Goal: Task Accomplishment & Management: Complete application form

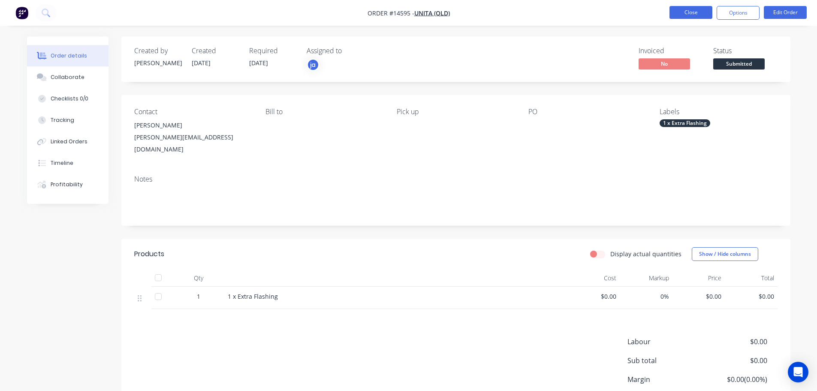
click at [705, 15] on button "Close" at bounding box center [690, 12] width 43 height 13
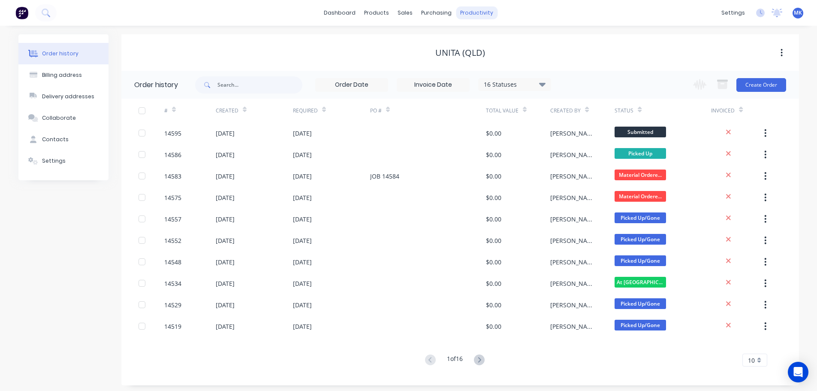
click at [488, 16] on div "productivity" at bounding box center [477, 12] width 42 height 13
click at [492, 40] on div "Workflow" at bounding box center [492, 41] width 26 height 8
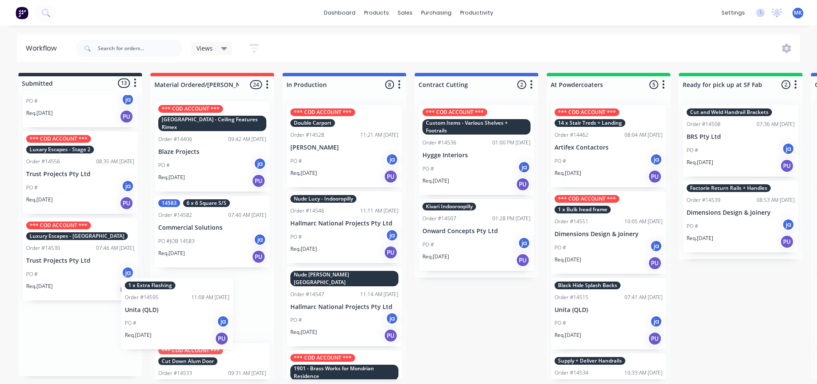
scroll to position [6, 0]
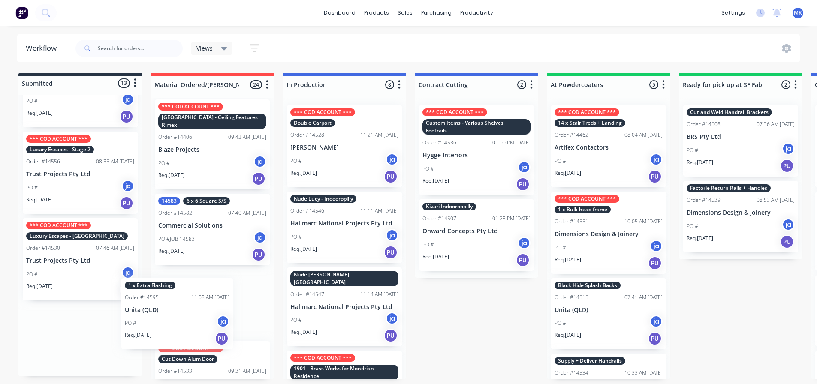
drag, startPoint x: 112, startPoint y: 351, endPoint x: 187, endPoint y: 324, distance: 80.4
click at [188, 325] on div "Submitted 13 Status colour #273444 hex #273444 Save Cancel Summaries Total orde…" at bounding box center [709, 226] width 1430 height 306
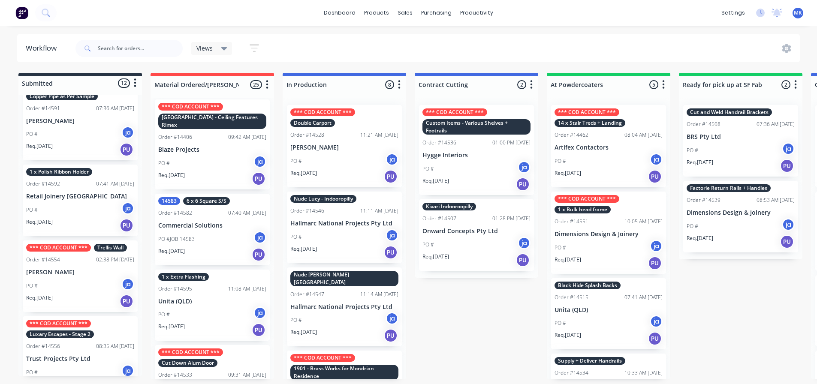
scroll to position [586, 0]
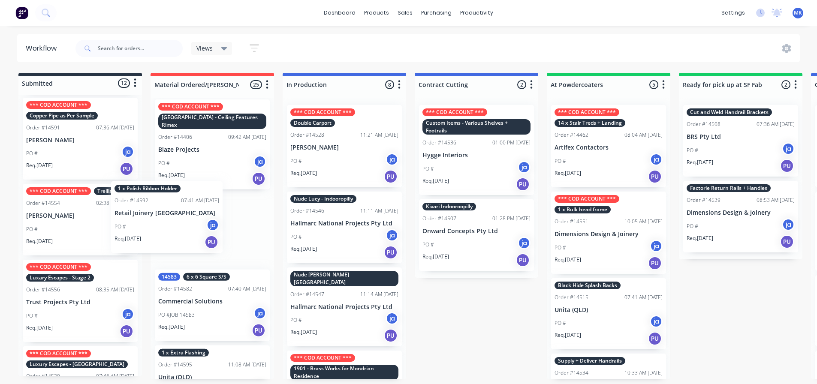
drag, startPoint x: 132, startPoint y: 219, endPoint x: 180, endPoint y: 216, distance: 48.1
click at [180, 216] on div "Submitted 12 Status colour #273444 hex #273444 Save Cancel Summaries Total orde…" at bounding box center [709, 226] width 1430 height 306
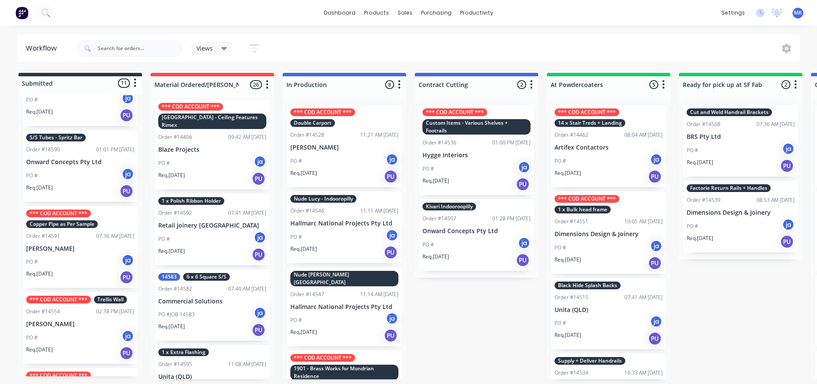
scroll to position [457, 0]
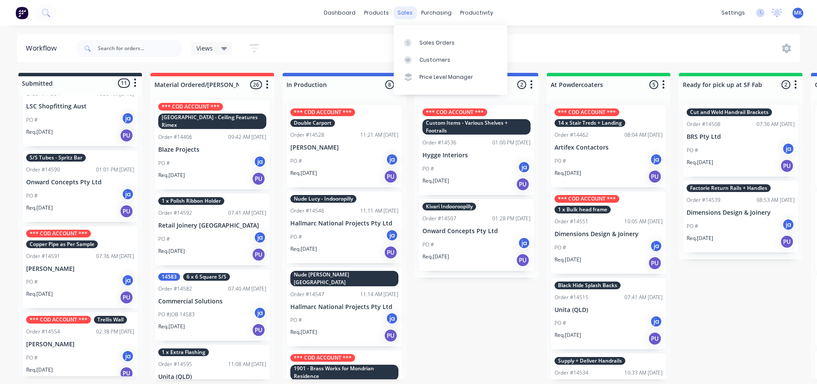
click at [394, 11] on div "sales" at bounding box center [405, 12] width 24 height 13
click at [412, 39] on div at bounding box center [410, 43] width 13 height 8
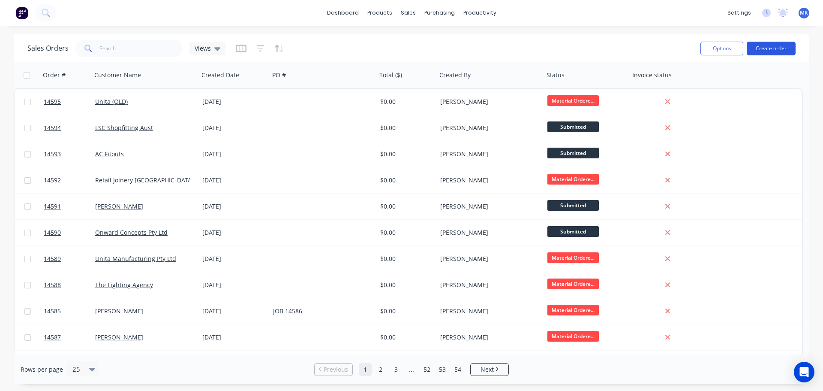
click at [778, 44] on button "Create order" at bounding box center [771, 49] width 49 height 14
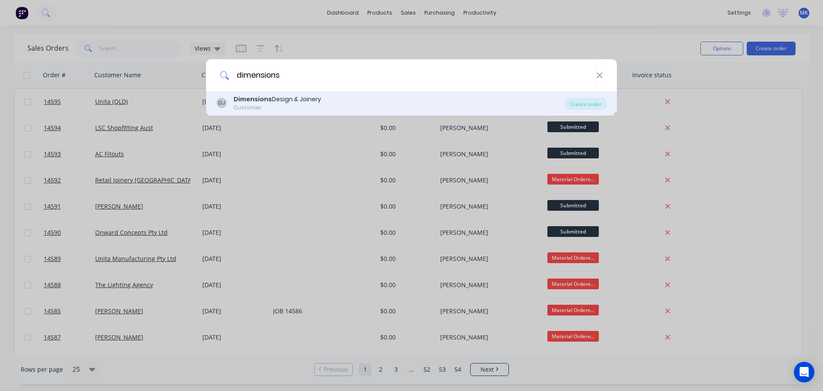
type input "dimensions"
click at [276, 96] on div "Dimensions Design & Joinery" at bounding box center [277, 99] width 87 height 9
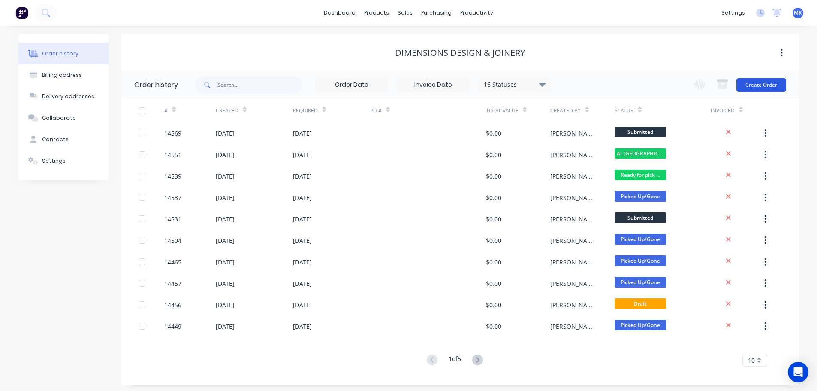
click at [770, 87] on button "Create Order" at bounding box center [761, 85] width 50 height 14
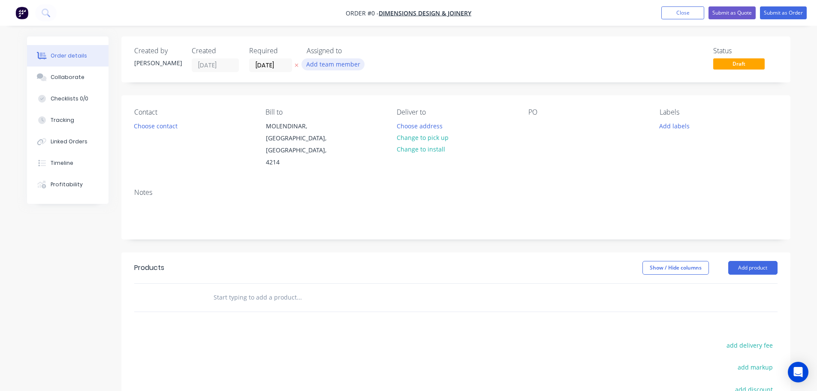
click at [345, 67] on button "Add team member" at bounding box center [332, 64] width 63 height 12
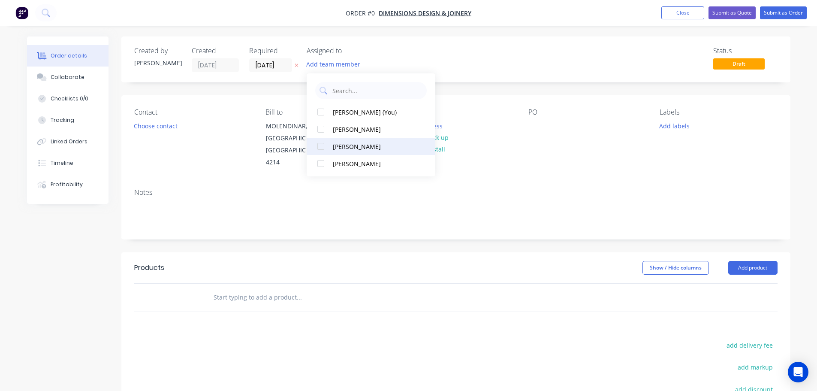
click at [348, 146] on div "jonathan allibone" at bounding box center [376, 146] width 86 height 9
click at [158, 123] on div "Order details Collaborate Checklists 0/0 Tracking Linked Orders Timeline Profit…" at bounding box center [408, 283] width 780 height 494
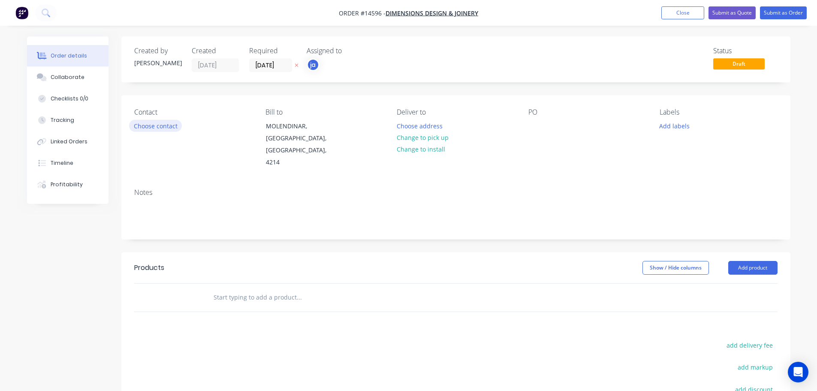
click at [158, 124] on button "Choose contact" at bounding box center [155, 126] width 53 height 12
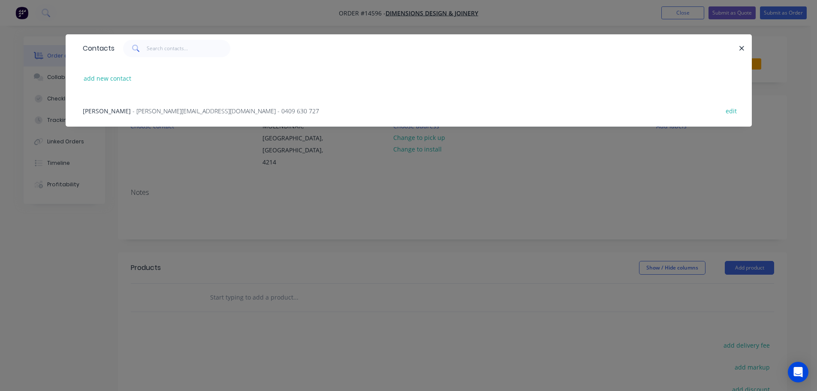
click at [144, 111] on span "- endre@dimensionsdj.com.au - 0409 630 727" at bounding box center [225, 111] width 186 height 8
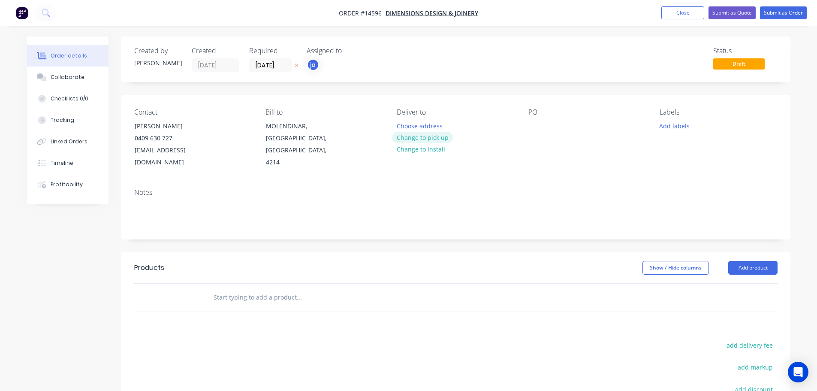
click at [441, 137] on button "Change to pick up" at bounding box center [422, 138] width 61 height 12
click at [676, 123] on button "Add labels" at bounding box center [674, 126] width 39 height 12
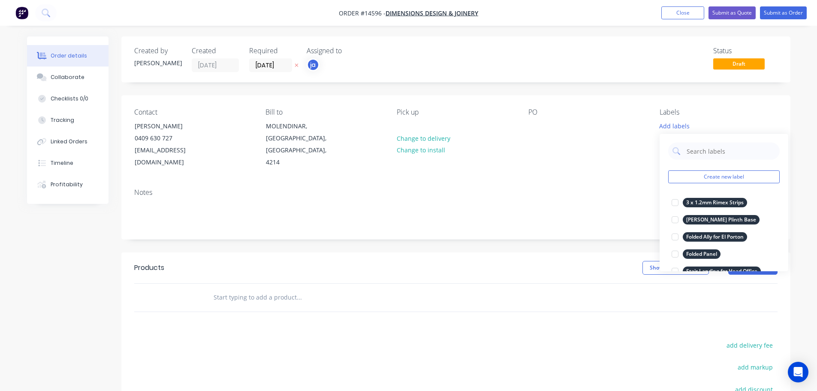
click at [725, 168] on div "Create new label 3 x 1.2mm Rimex Strips edit Connor Carindale Plinth Base edit …" at bounding box center [723, 202] width 129 height 137
click at [727, 176] on button "Create new label" at bounding box center [723, 176] width 111 height 13
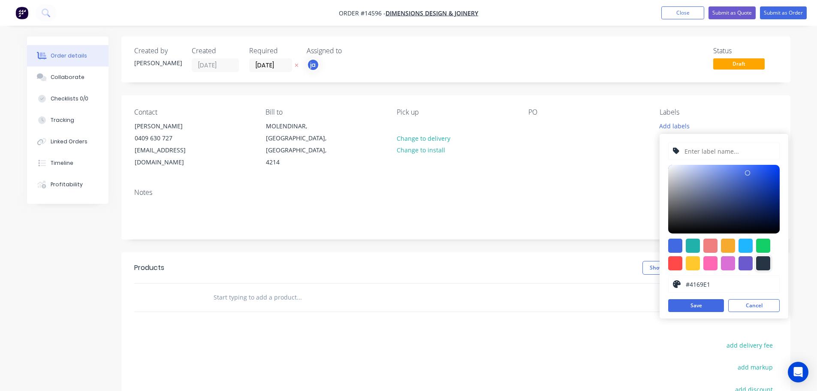
click at [761, 268] on div at bounding box center [763, 263] width 14 height 14
type input "#273444"
click at [722, 158] on input "text" at bounding box center [728, 151] width 91 height 16
paste input "Factorie Rose Hill - Fitting Rooms"
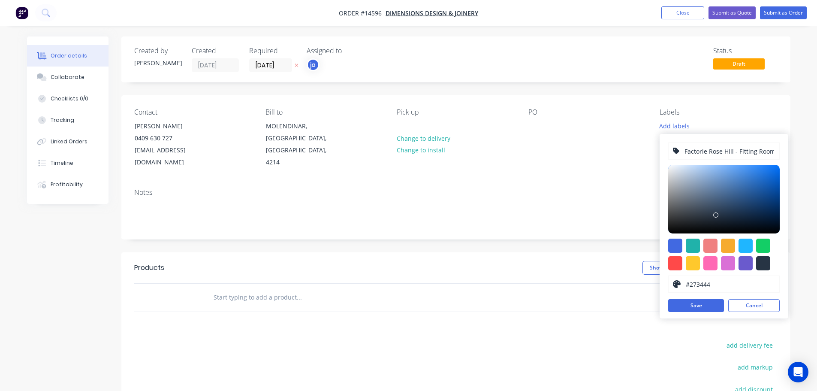
scroll to position [0, 2]
type input "Factorie Rose Hill - Fitting Rooms"
click at [706, 309] on button "Save" at bounding box center [696, 305] width 56 height 13
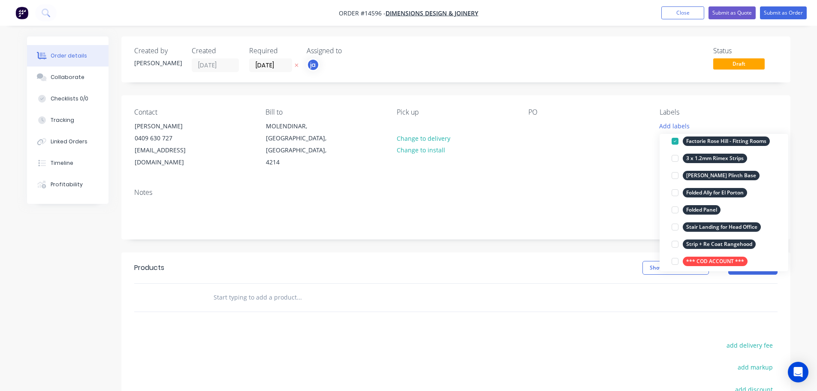
scroll to position [86, 0]
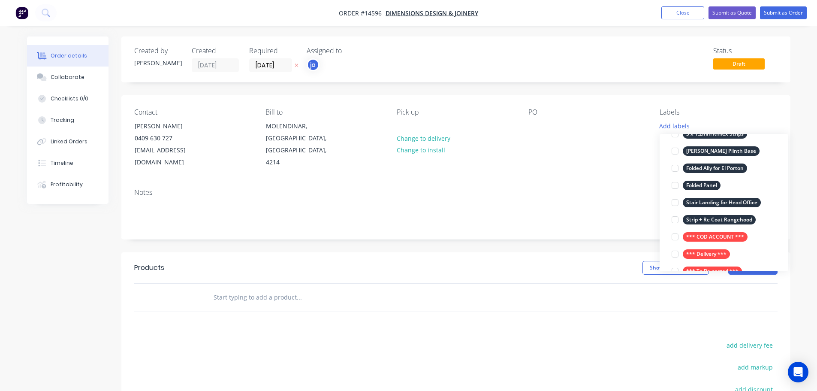
drag, startPoint x: 707, startPoint y: 235, endPoint x: 611, endPoint y: 250, distance: 96.8
click at [707, 234] on div "*** COD ACCOUNT ***" at bounding box center [714, 236] width 65 height 9
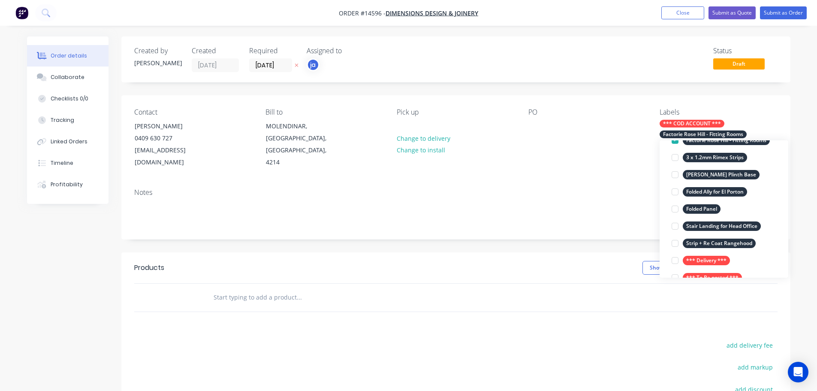
scroll to position [0, 0]
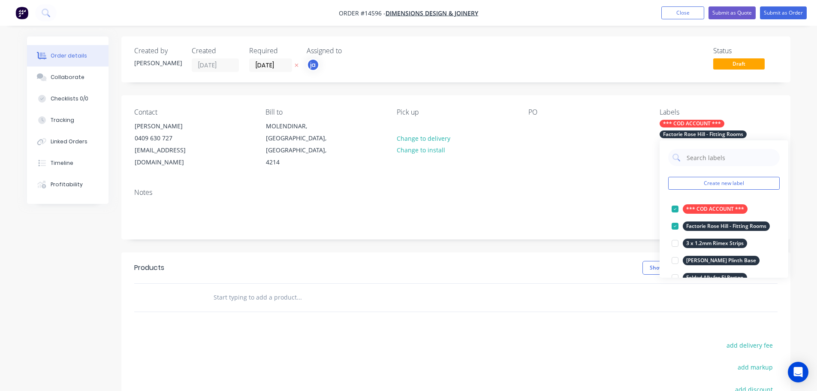
click at [346, 288] on input "text" at bounding box center [298, 296] width 171 height 17
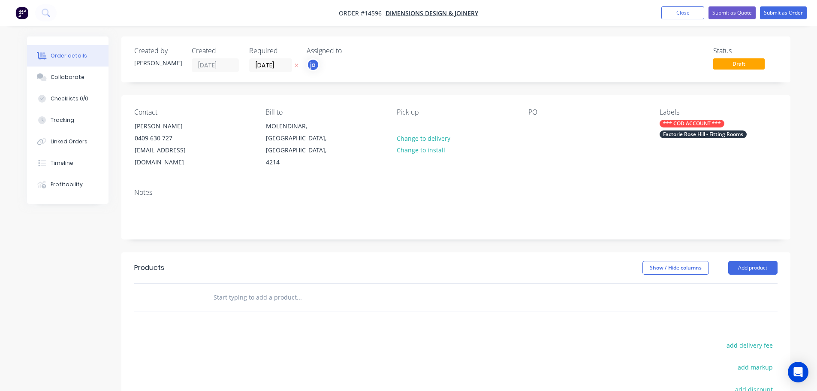
click at [289, 291] on input "text" at bounding box center [298, 296] width 171 height 17
paste input "Factorie Rose Hill - Fitting Rooms"
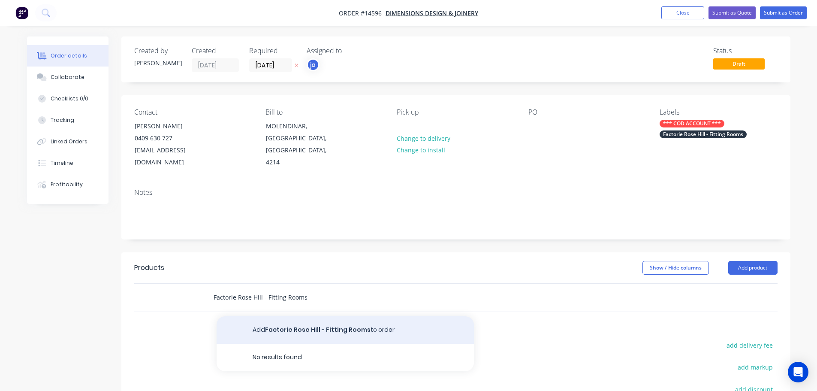
type input "Factorie Rose Hill - Fitting Rooms"
click at [298, 316] on button "Add Factorie Rose Hill - Fitting Rooms to order" at bounding box center [344, 329] width 257 height 27
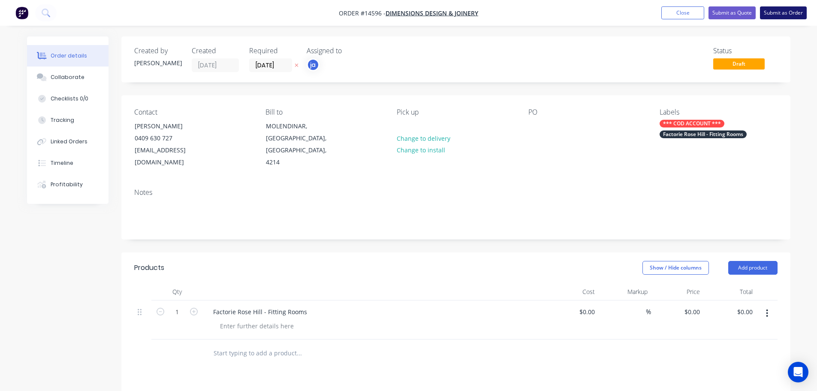
click at [785, 17] on button "Submit as Order" at bounding box center [783, 12] width 47 height 13
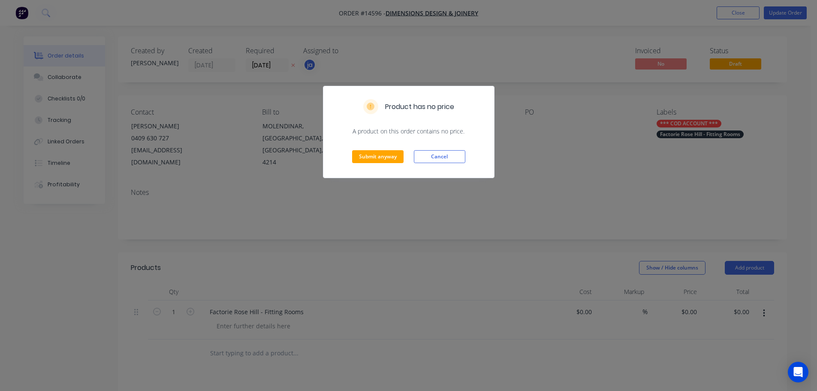
click at [376, 165] on div "Submit anyway Cancel" at bounding box center [408, 156] width 171 height 42
drag, startPoint x: 379, startPoint y: 159, endPoint x: 423, endPoint y: 120, distance: 59.2
click at [379, 159] on button "Submit anyway" at bounding box center [377, 156] width 51 height 13
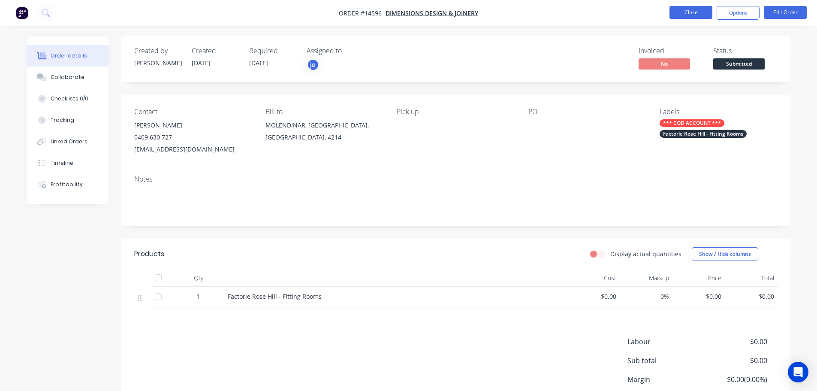
click at [686, 14] on button "Close" at bounding box center [690, 12] width 43 height 13
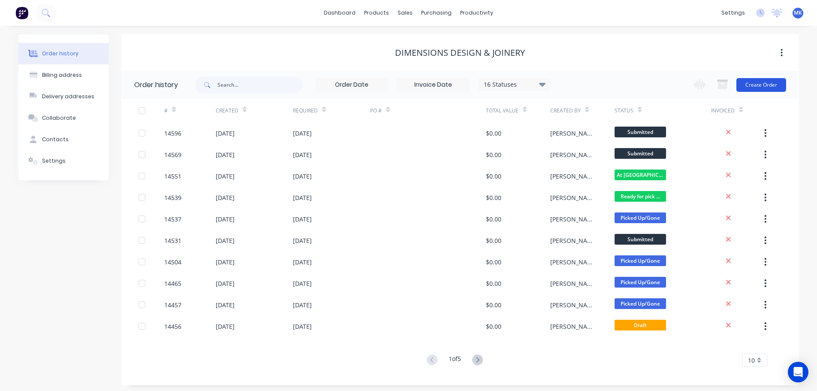
click at [751, 82] on button "Create Order" at bounding box center [761, 85] width 50 height 14
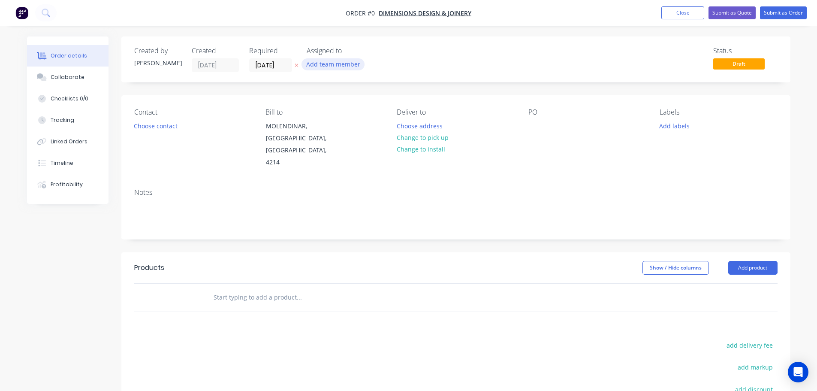
click at [336, 63] on button "Add team member" at bounding box center [332, 64] width 63 height 12
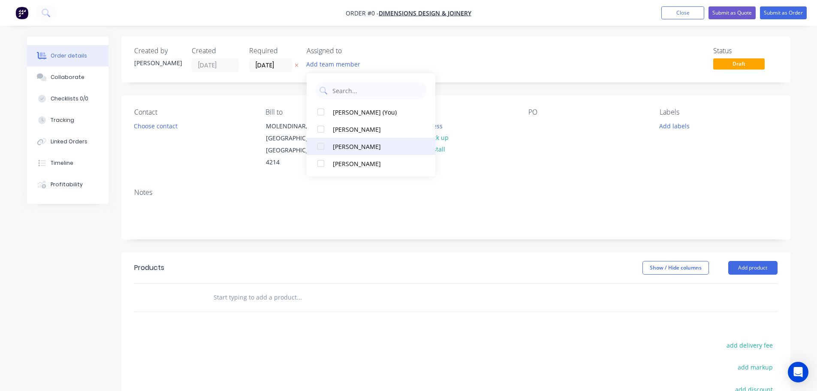
click at [349, 151] on button "jonathan allibone" at bounding box center [370, 146] width 129 height 17
click at [141, 123] on div "Order details Collaborate Checklists 0/0 Tracking Linked Orders Timeline Profit…" at bounding box center [408, 283] width 780 height 494
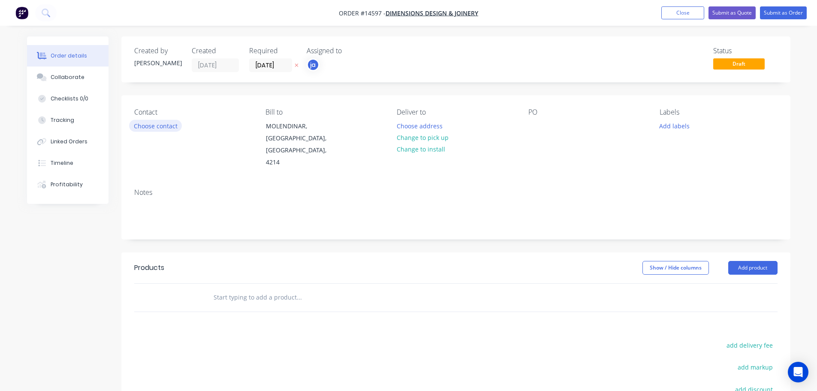
click at [159, 126] on button "Choose contact" at bounding box center [155, 126] width 53 height 12
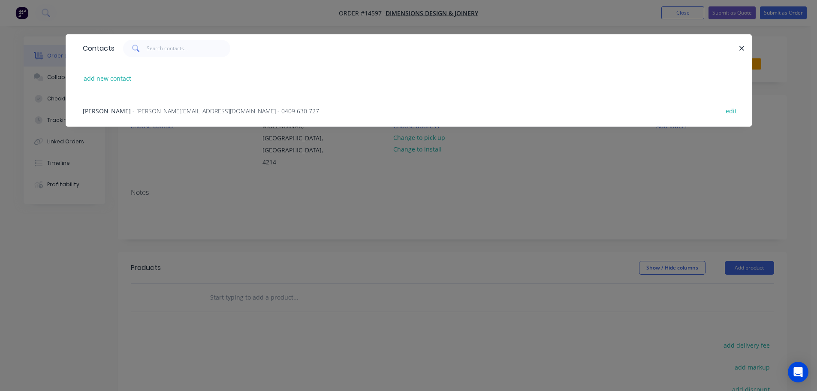
click at [162, 114] on span "- endre@dimensionsdj.com.au - 0409 630 727" at bounding box center [225, 111] width 186 height 8
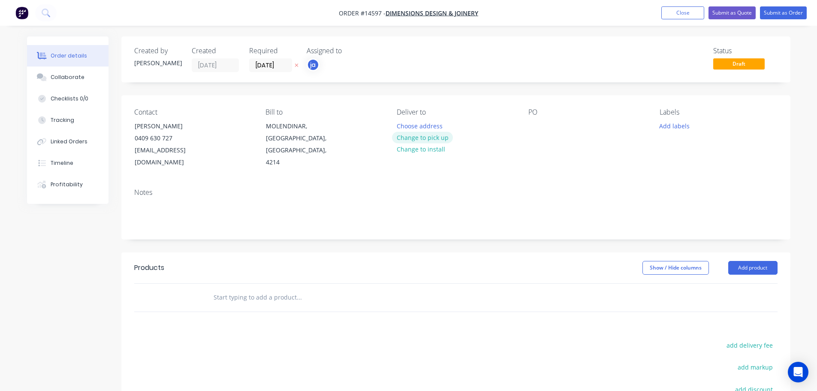
click at [415, 136] on button "Change to pick up" at bounding box center [422, 138] width 61 height 12
click at [670, 130] on button "Add labels" at bounding box center [674, 126] width 39 height 12
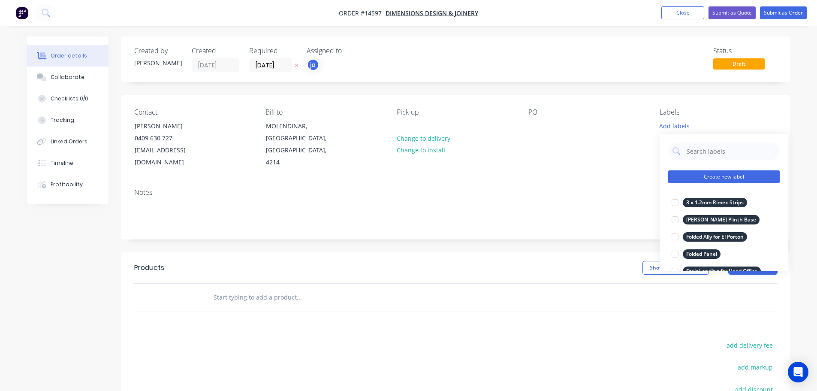
click at [712, 181] on button "Create new label" at bounding box center [723, 176] width 111 height 13
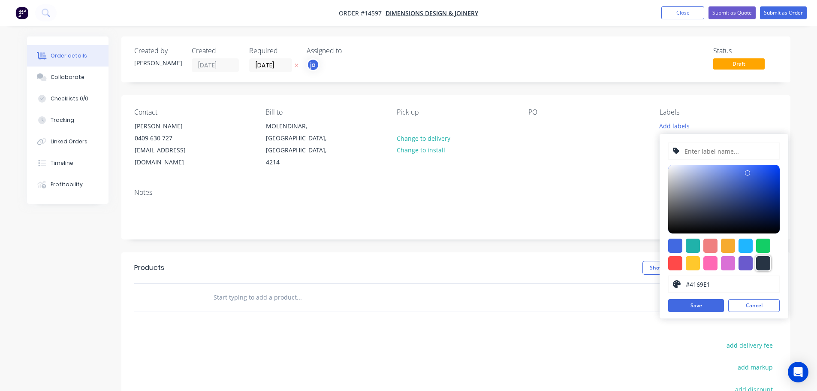
click at [765, 264] on div at bounding box center [763, 263] width 14 height 14
type input "#273444"
click at [702, 148] on input "text" at bounding box center [728, 151] width 91 height 16
paste input "Factorie Warringah - Fitting Rooms"
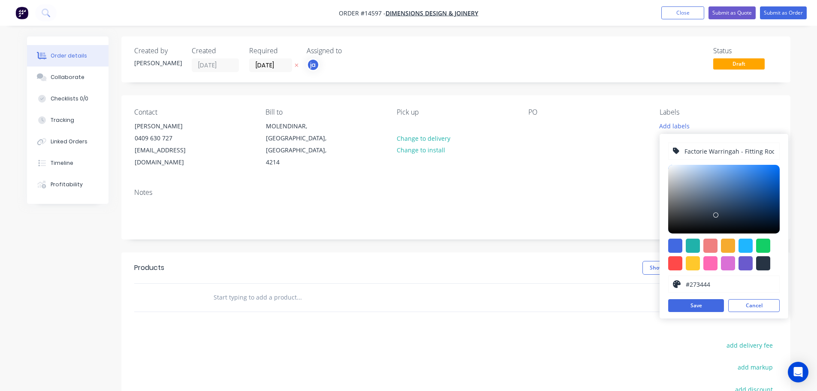
scroll to position [0, 7]
type input "Factorie Warringah - Fitting Rooms"
click at [690, 308] on button "Save" at bounding box center [696, 305] width 56 height 13
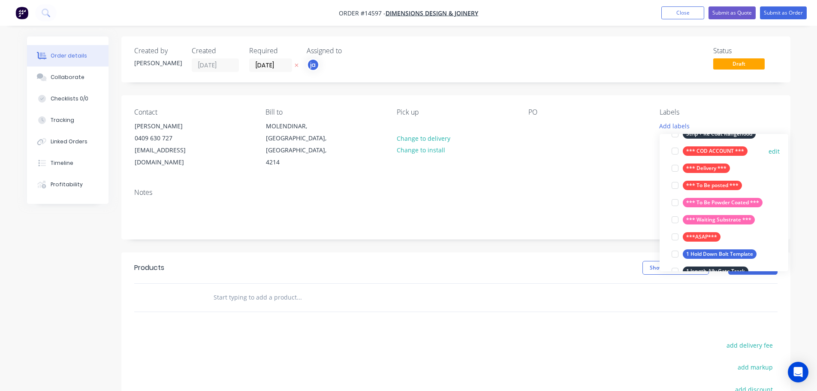
click at [706, 149] on div "*** COD ACCOUNT ***" at bounding box center [714, 150] width 65 height 9
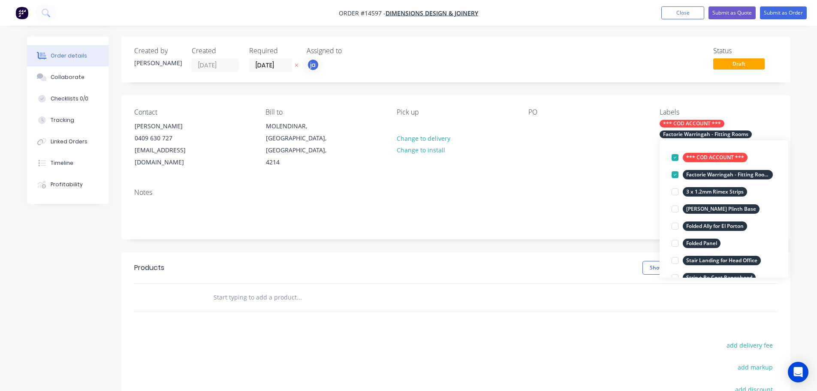
click at [247, 291] on input "text" at bounding box center [298, 296] width 171 height 17
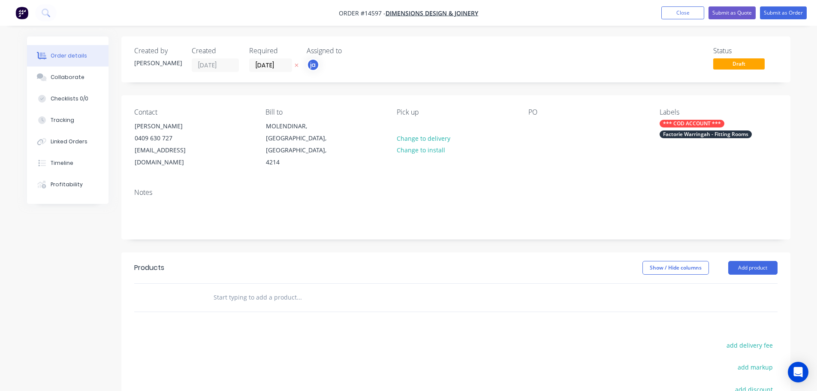
paste input "Factorie Warringah - Fitting Rooms"
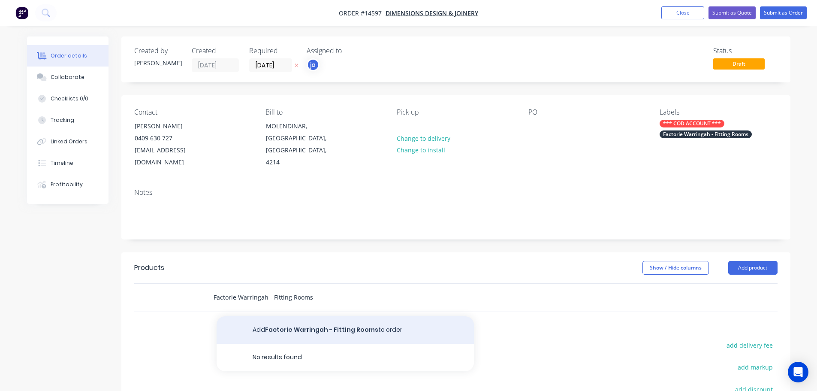
type input "Factorie Warringah - Fitting Rooms"
click at [327, 316] on button "Add Factorie Warringah - Fitting Rooms to order" at bounding box center [344, 329] width 257 height 27
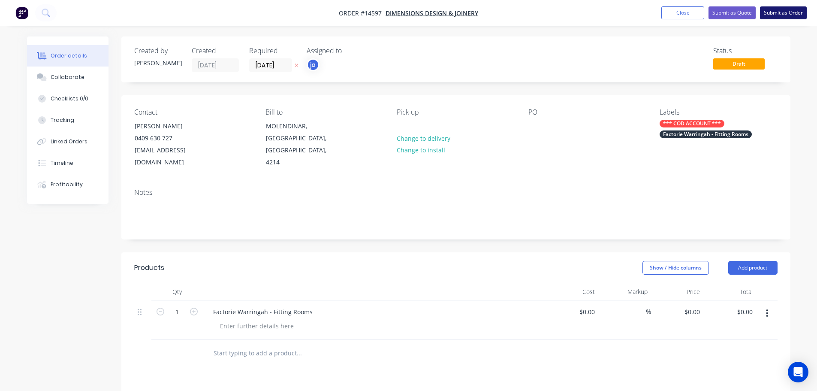
click at [763, 15] on button "Submit as Order" at bounding box center [783, 12] width 47 height 13
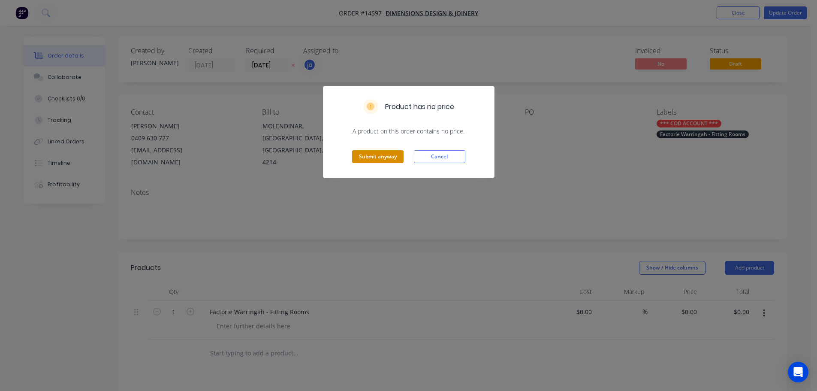
click at [377, 156] on button "Submit anyway" at bounding box center [377, 156] width 51 height 13
